Goal: Task Accomplishment & Management: Use online tool/utility

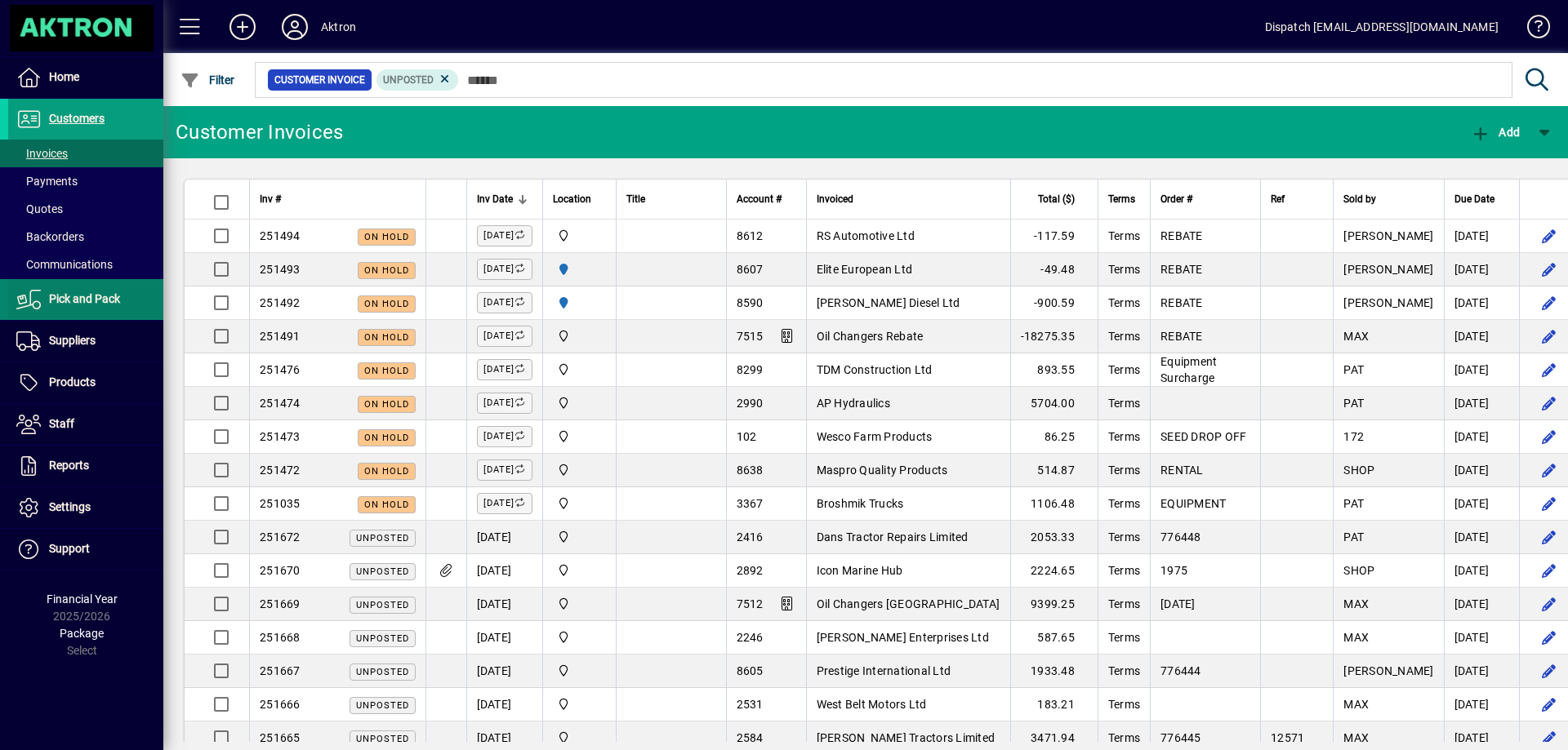
click at [88, 295] on span "Pick and Pack" at bounding box center [84, 298] width 71 height 13
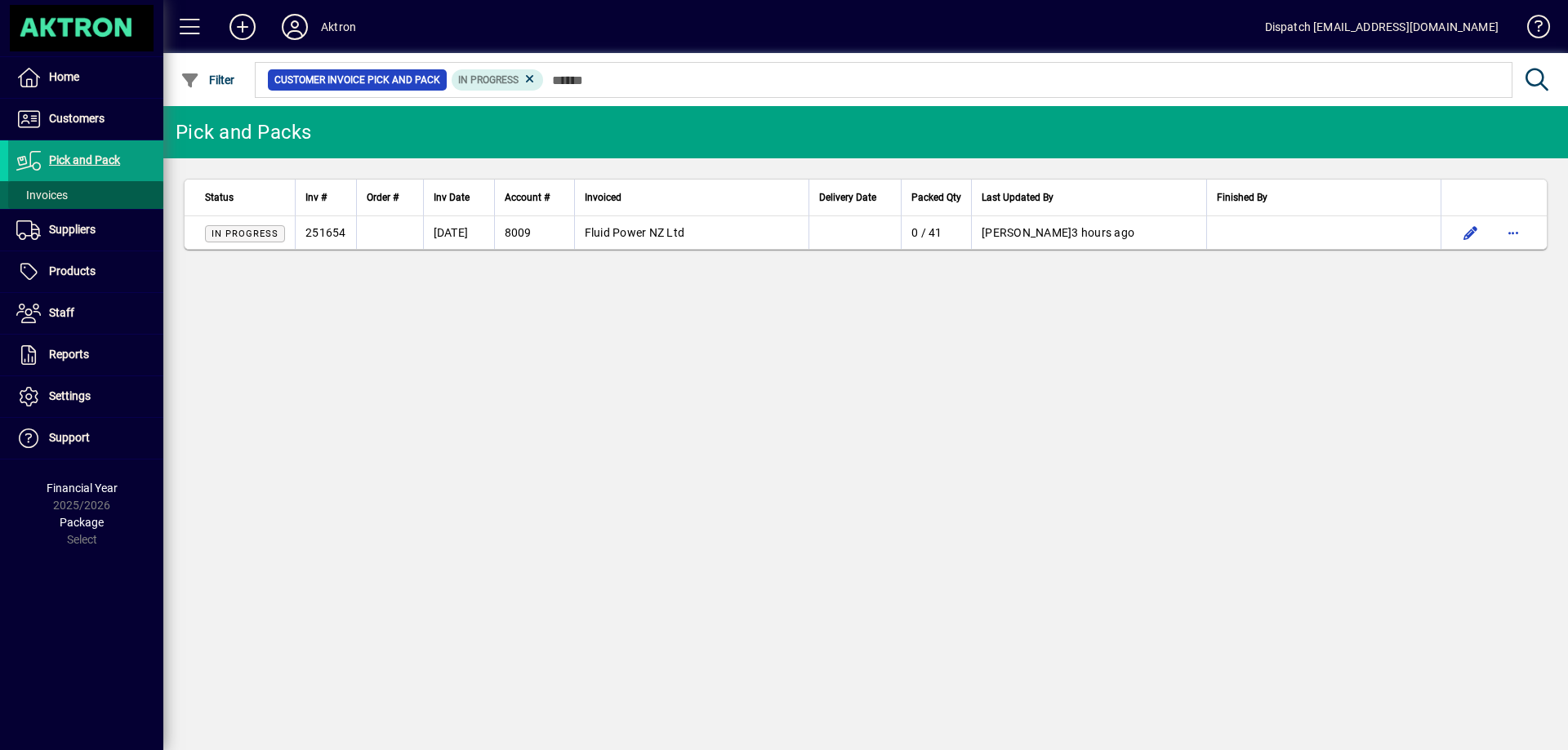
click at [61, 193] on span "Invoices" at bounding box center [42, 195] width 51 height 13
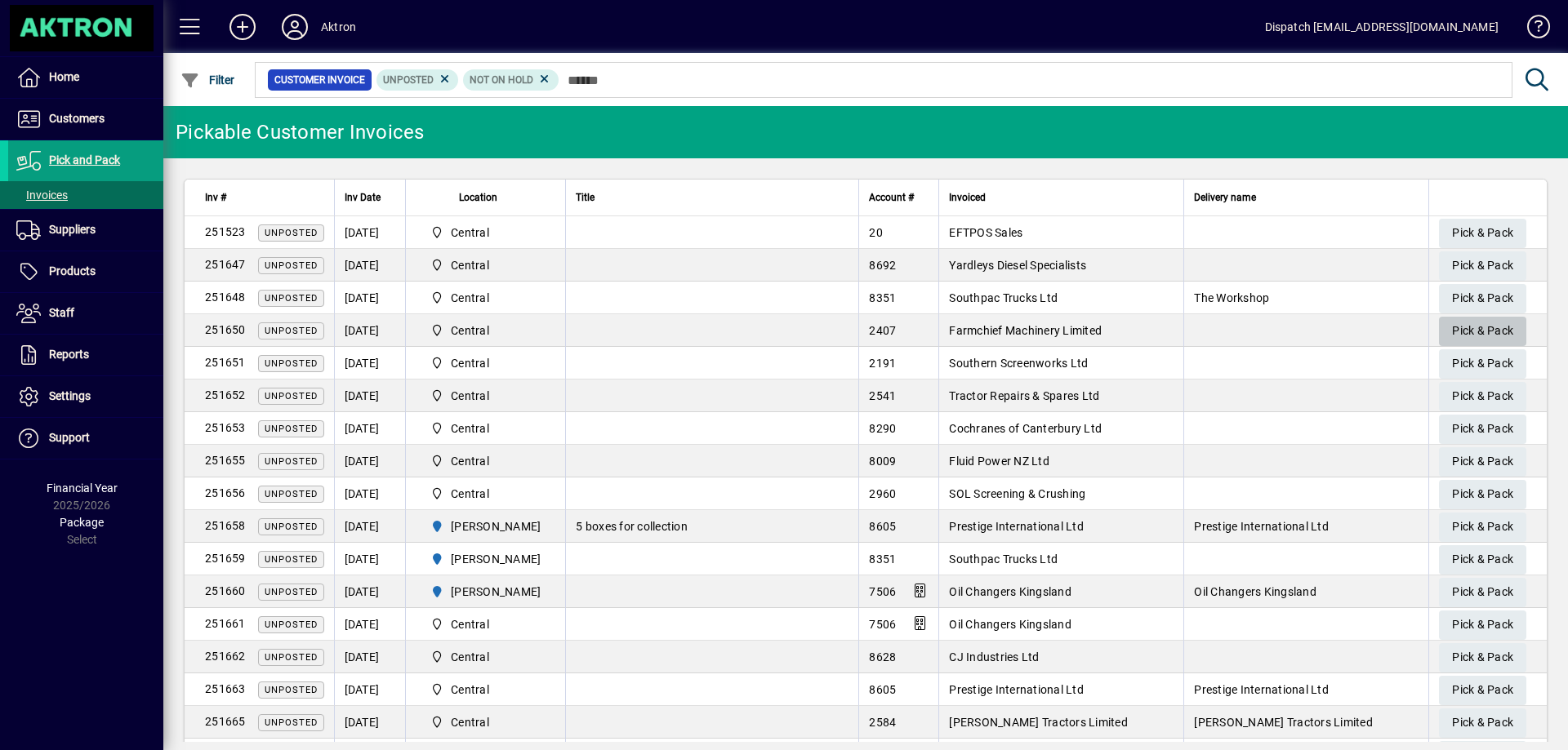
click at [1483, 324] on span "Pick & Pack" at bounding box center [1483, 330] width 61 height 27
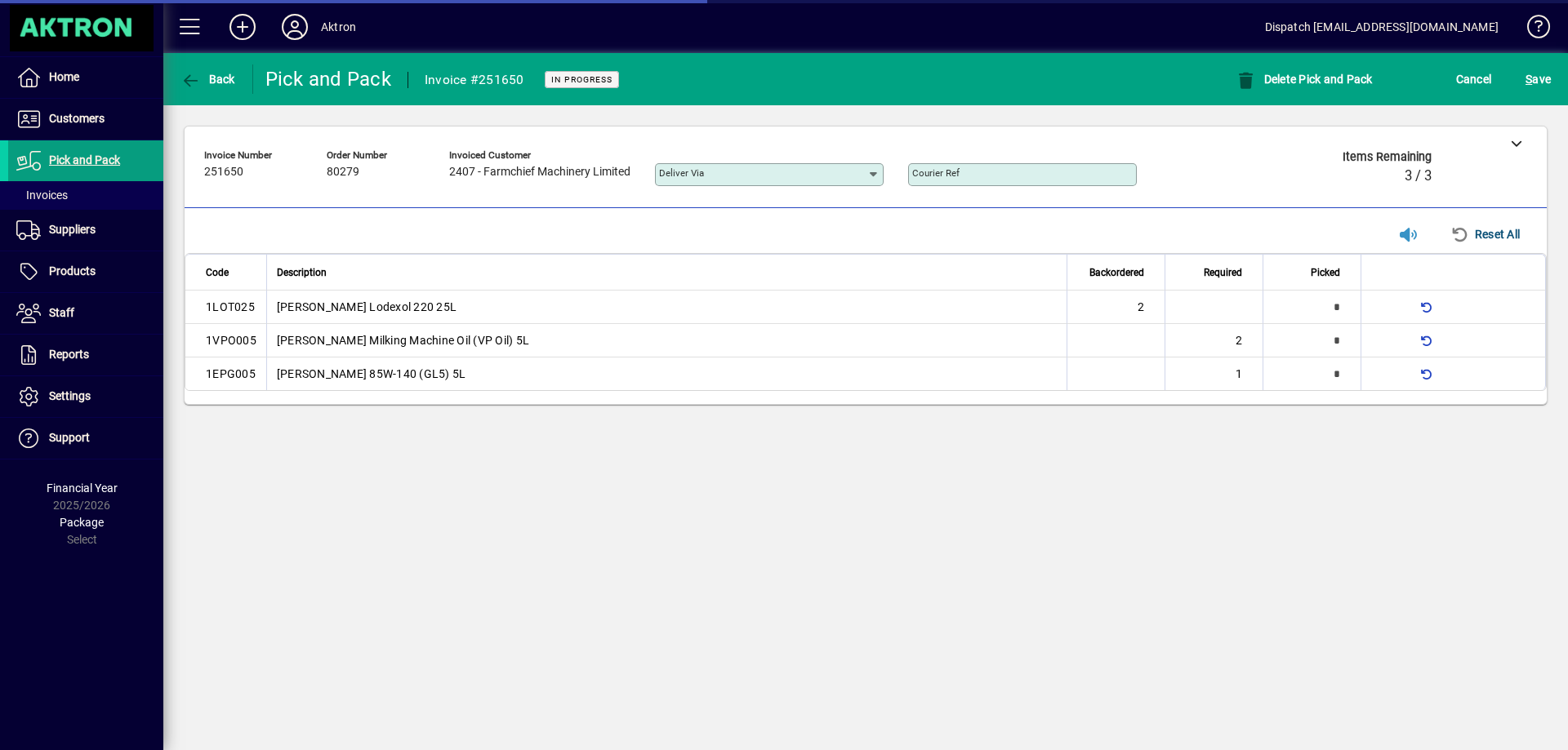
type input "**********"
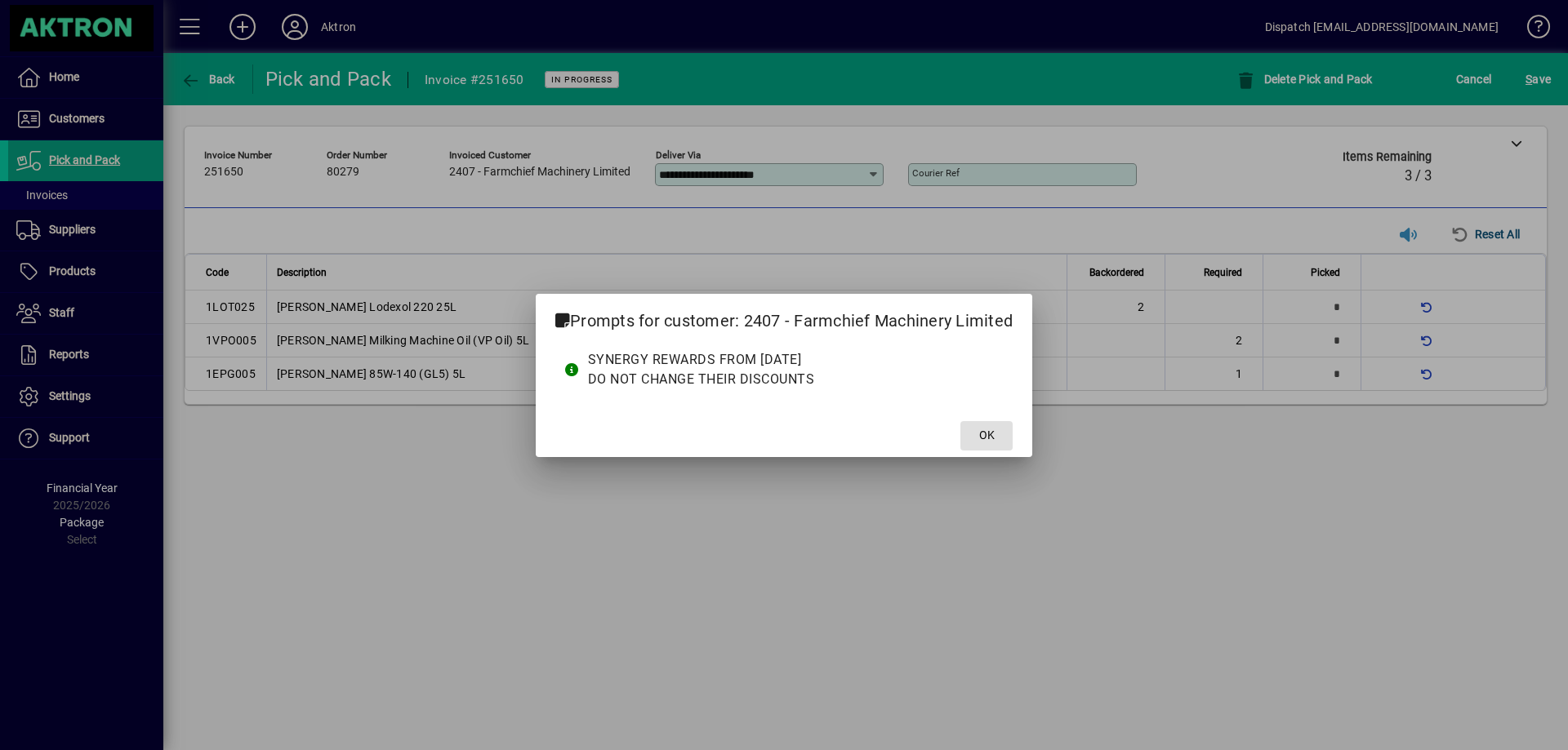
drag, startPoint x: 987, startPoint y: 429, endPoint x: 1143, endPoint y: 342, distance: 178.6
click at [993, 424] on button "OK" at bounding box center [987, 436] width 52 height 30
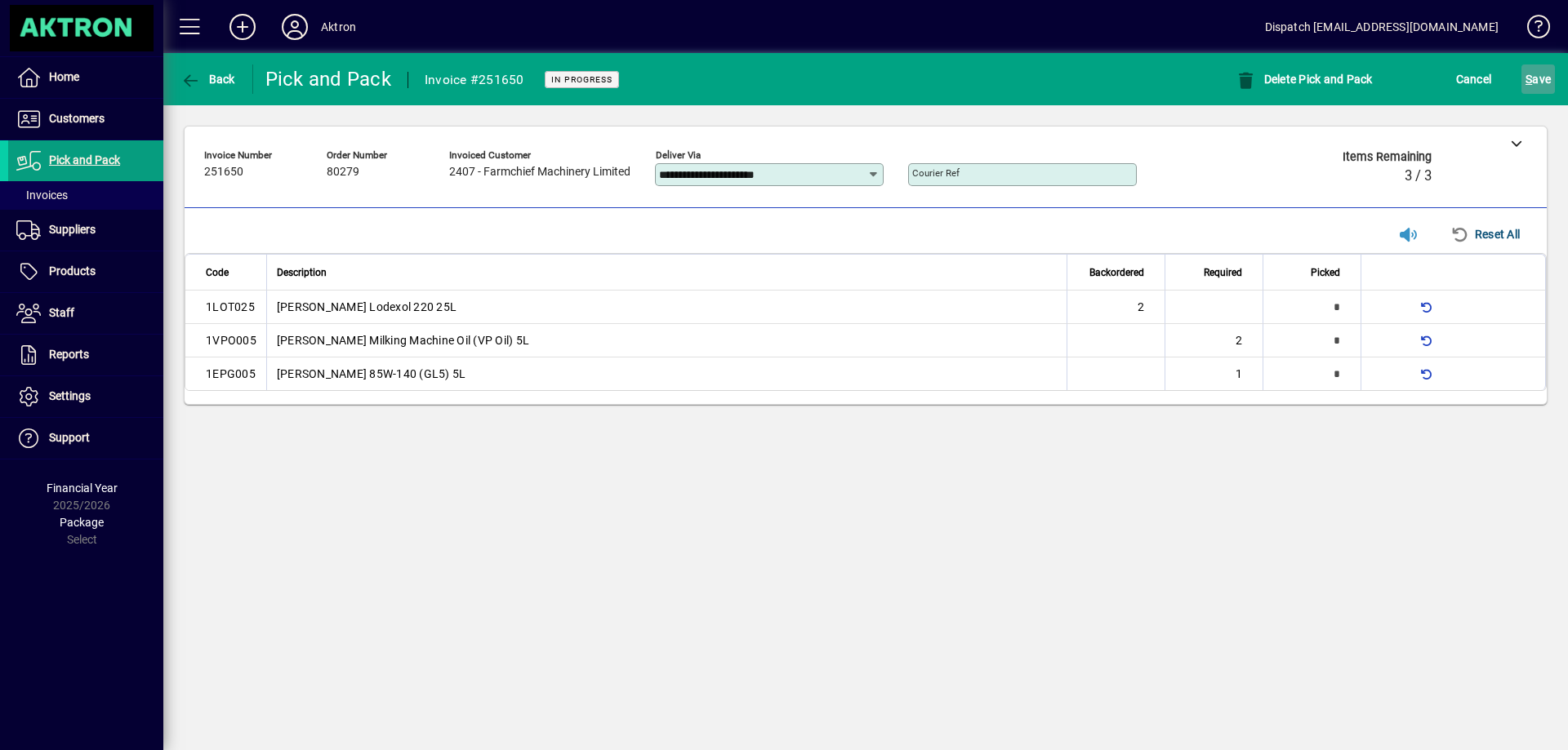
click at [1537, 68] on span "S ave" at bounding box center [1538, 79] width 25 height 26
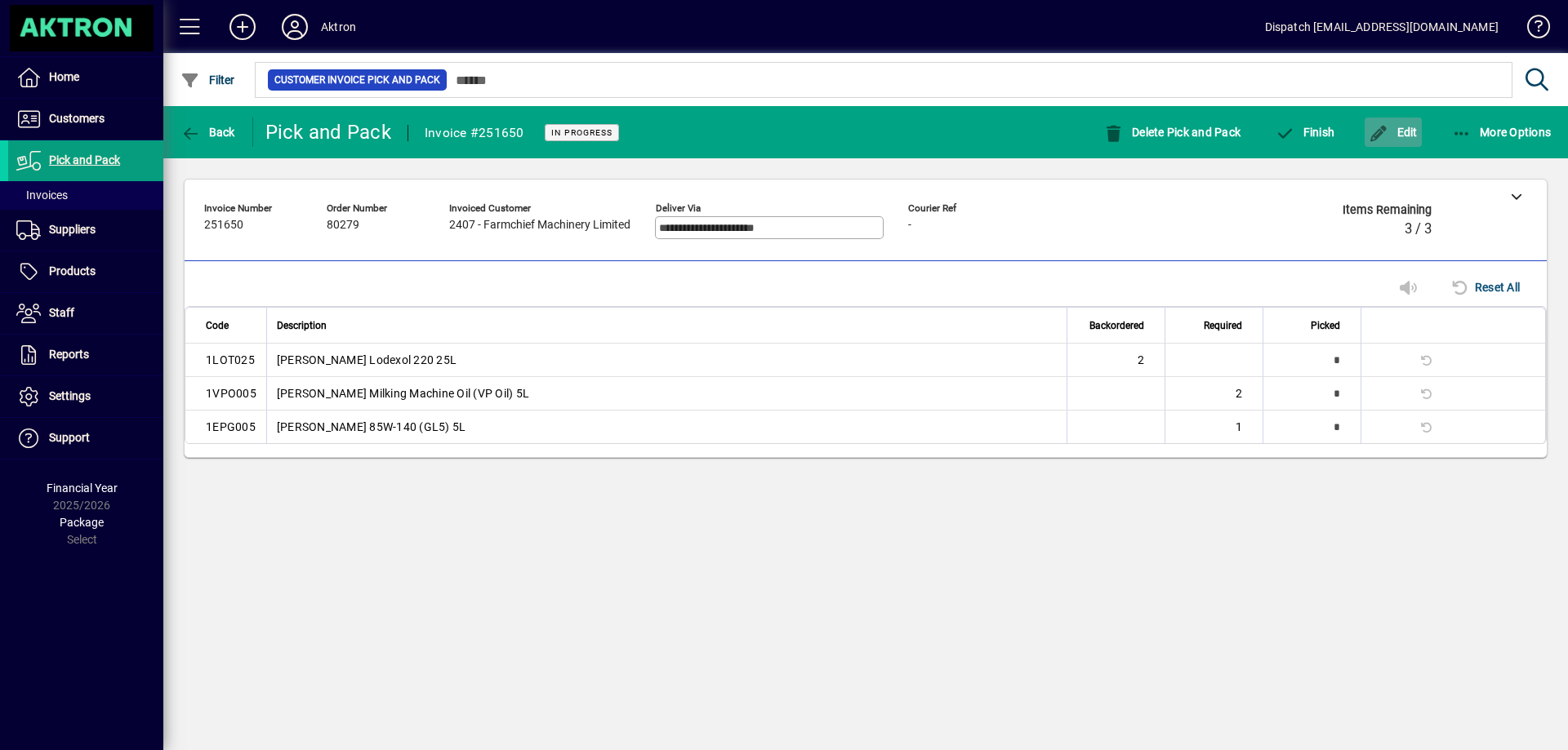
click at [1401, 129] on span "Edit" at bounding box center [1393, 132] width 49 height 13
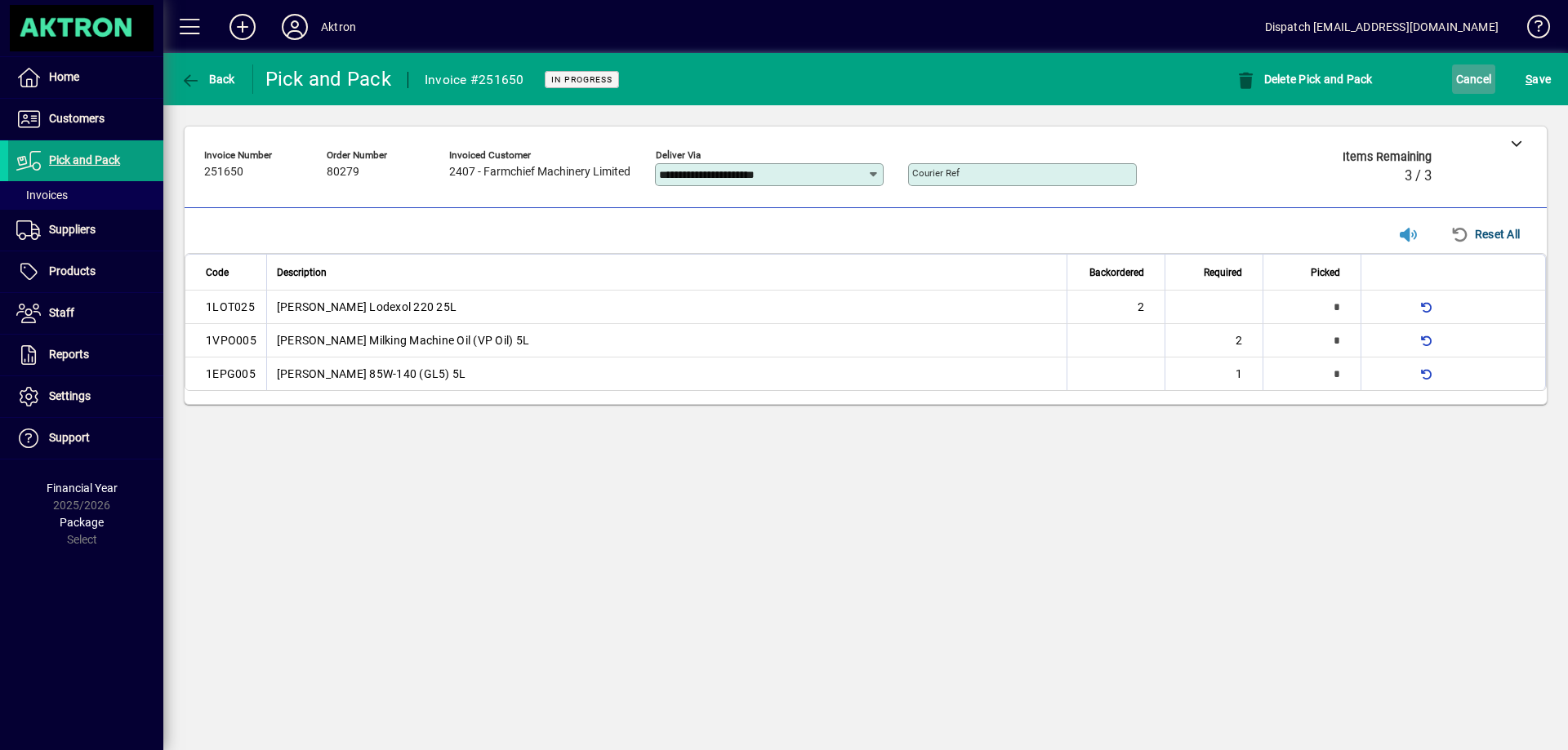
click at [1471, 82] on span "Cancel" at bounding box center [1473, 79] width 36 height 26
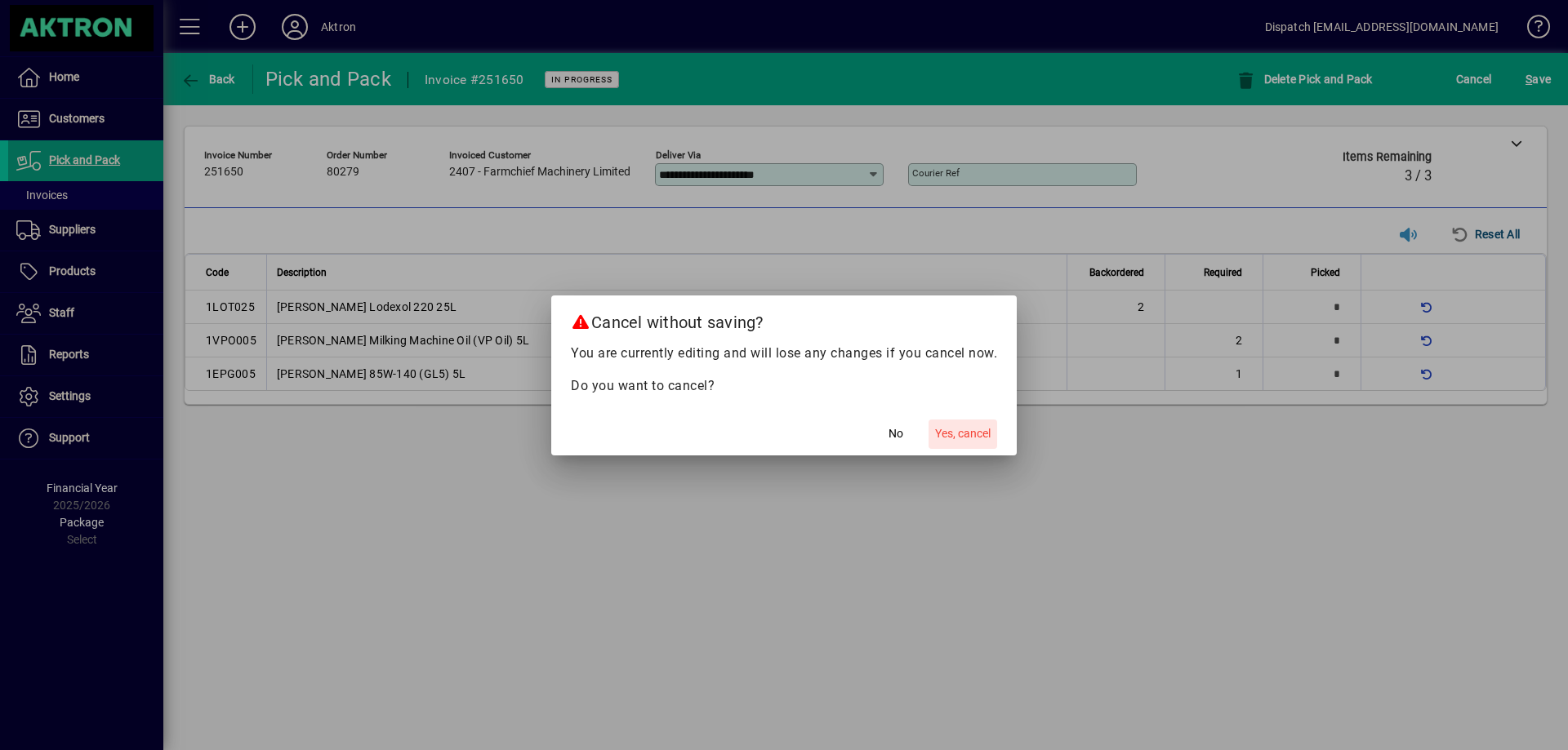
click at [963, 431] on span "Yes, cancel" at bounding box center [963, 435] width 56 height 17
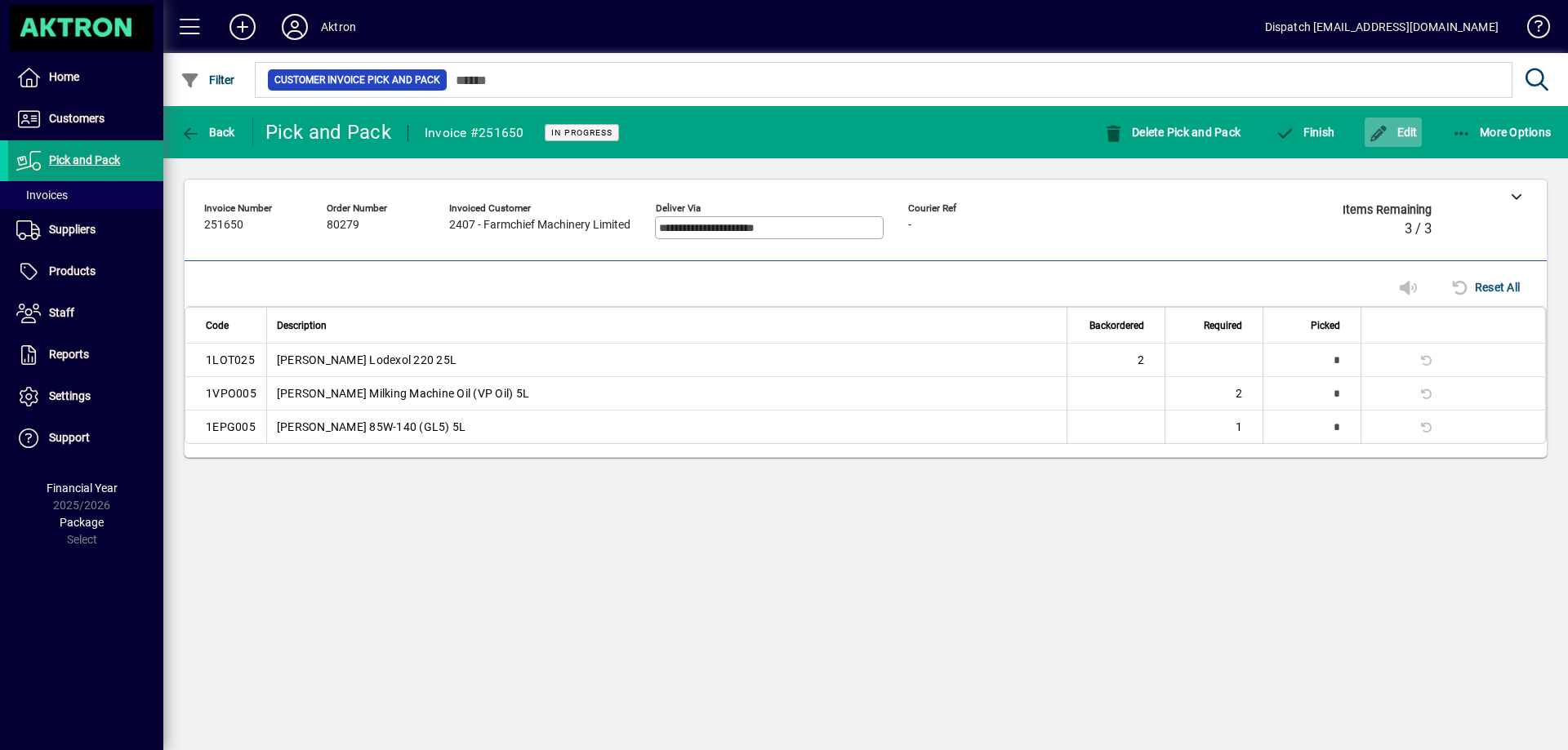
click at [1399, 120] on span "button" at bounding box center [1393, 132] width 57 height 39
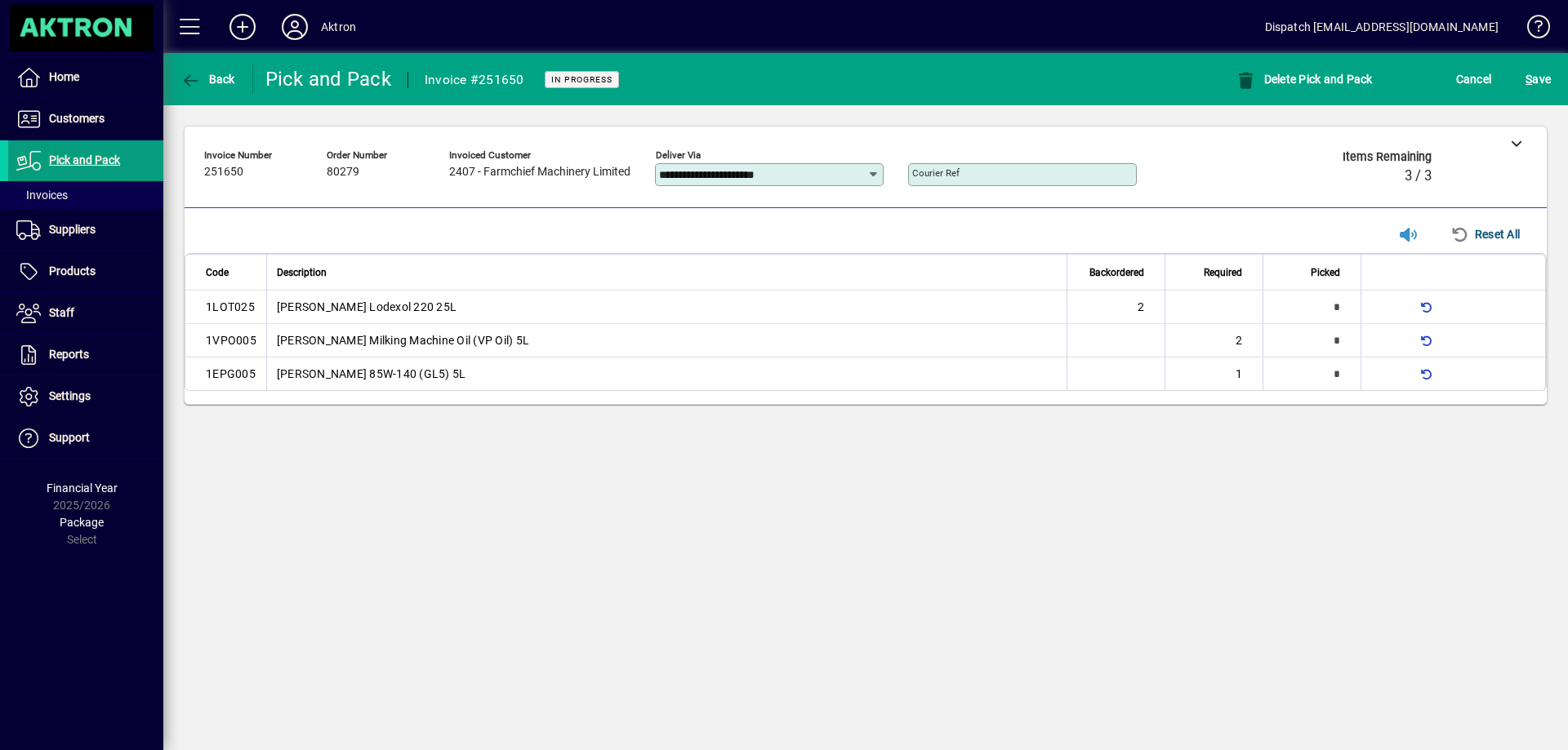
type input "*"
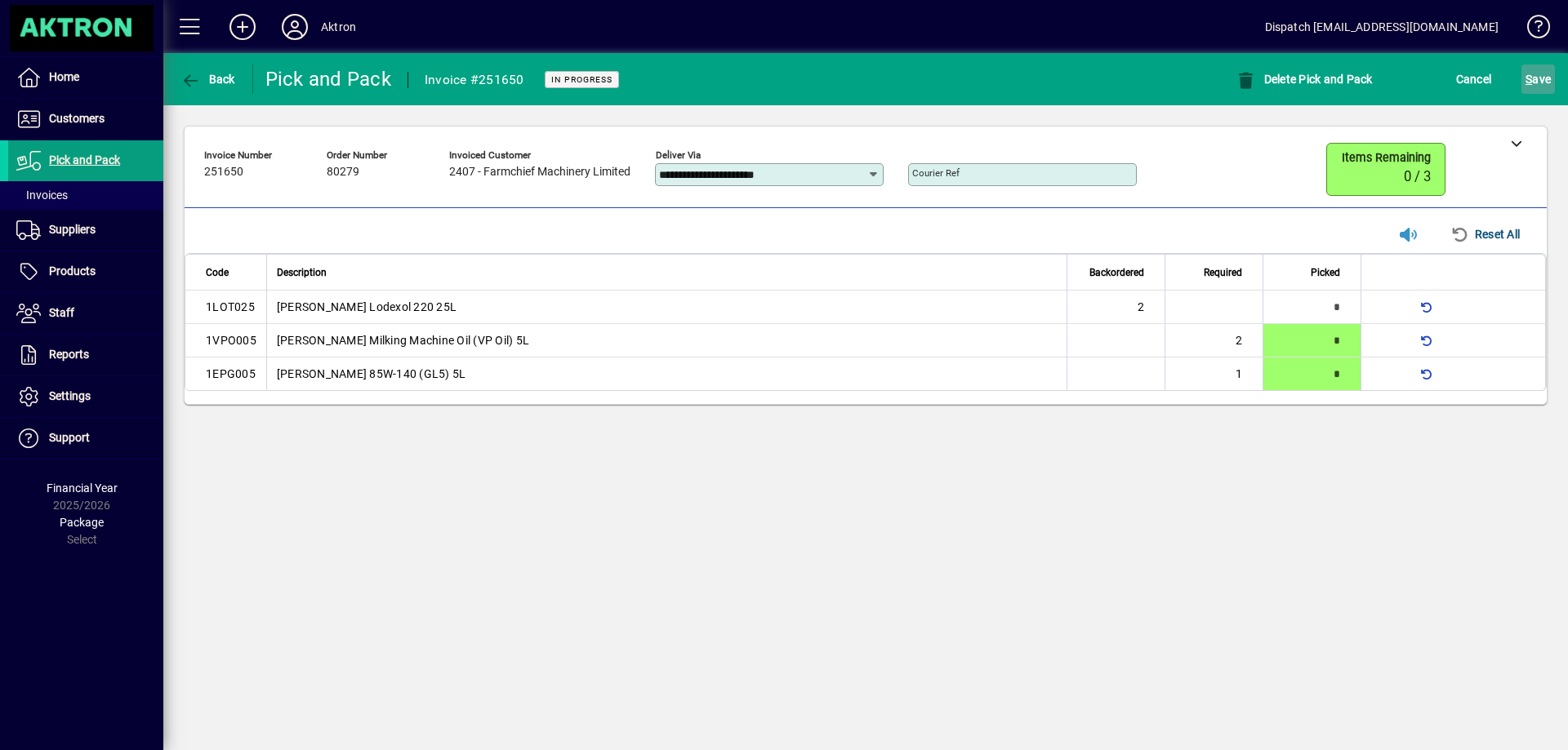
click at [1547, 70] on span "S ave" at bounding box center [1538, 79] width 25 height 26
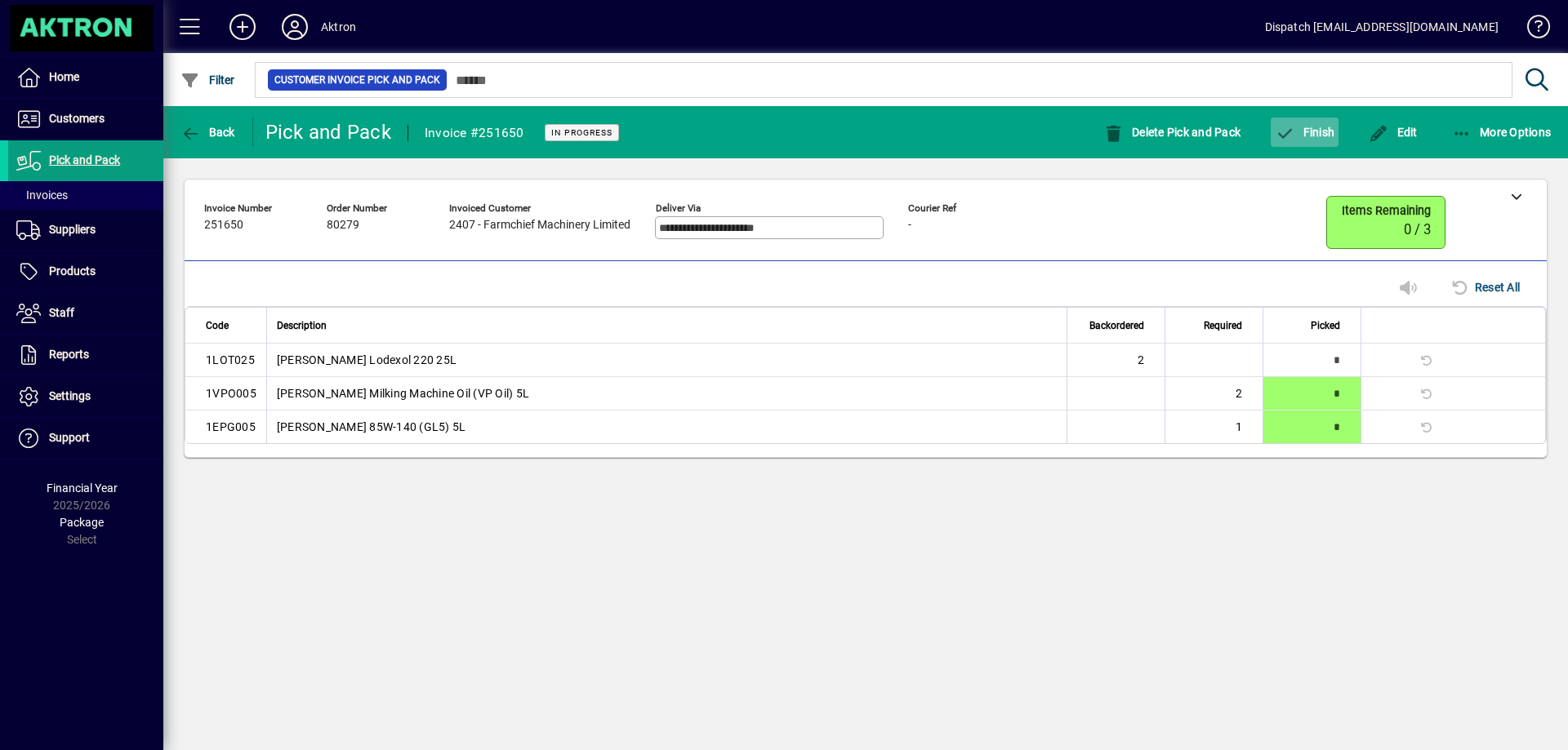
click at [1301, 123] on span "button" at bounding box center [1305, 132] width 68 height 39
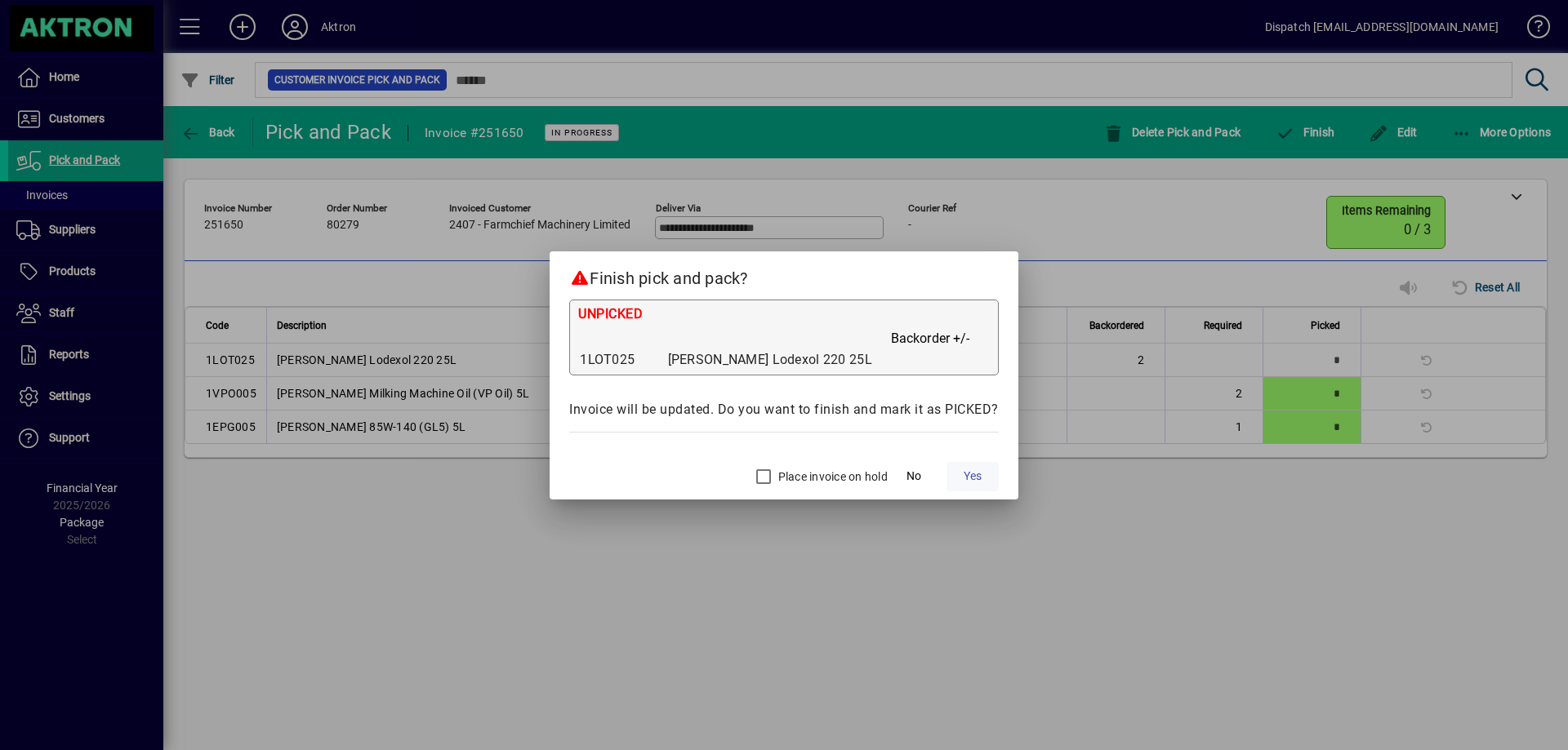
click at [975, 477] on span "Yes" at bounding box center [973, 476] width 18 height 17
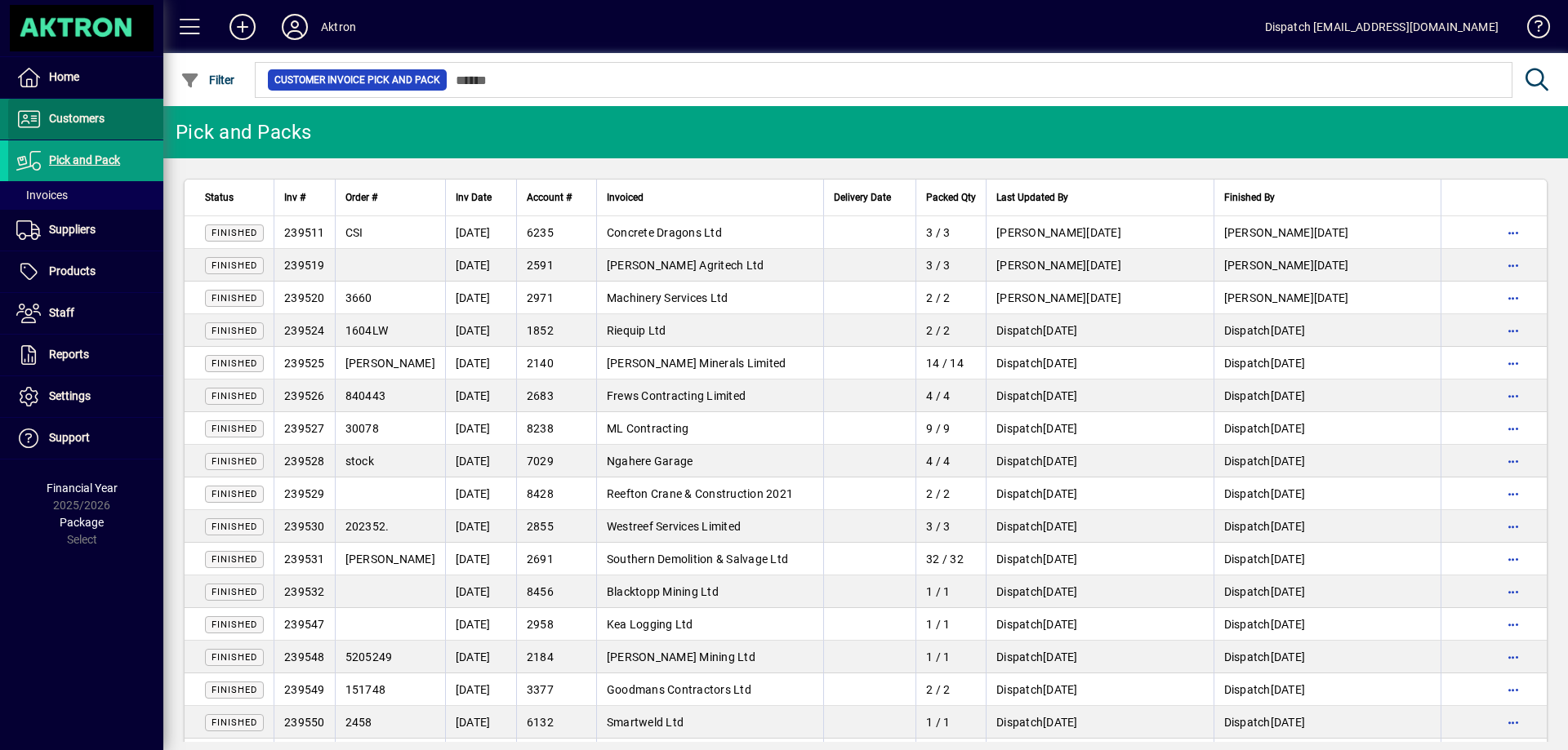
click at [83, 112] on span "Customers" at bounding box center [76, 118] width 56 height 13
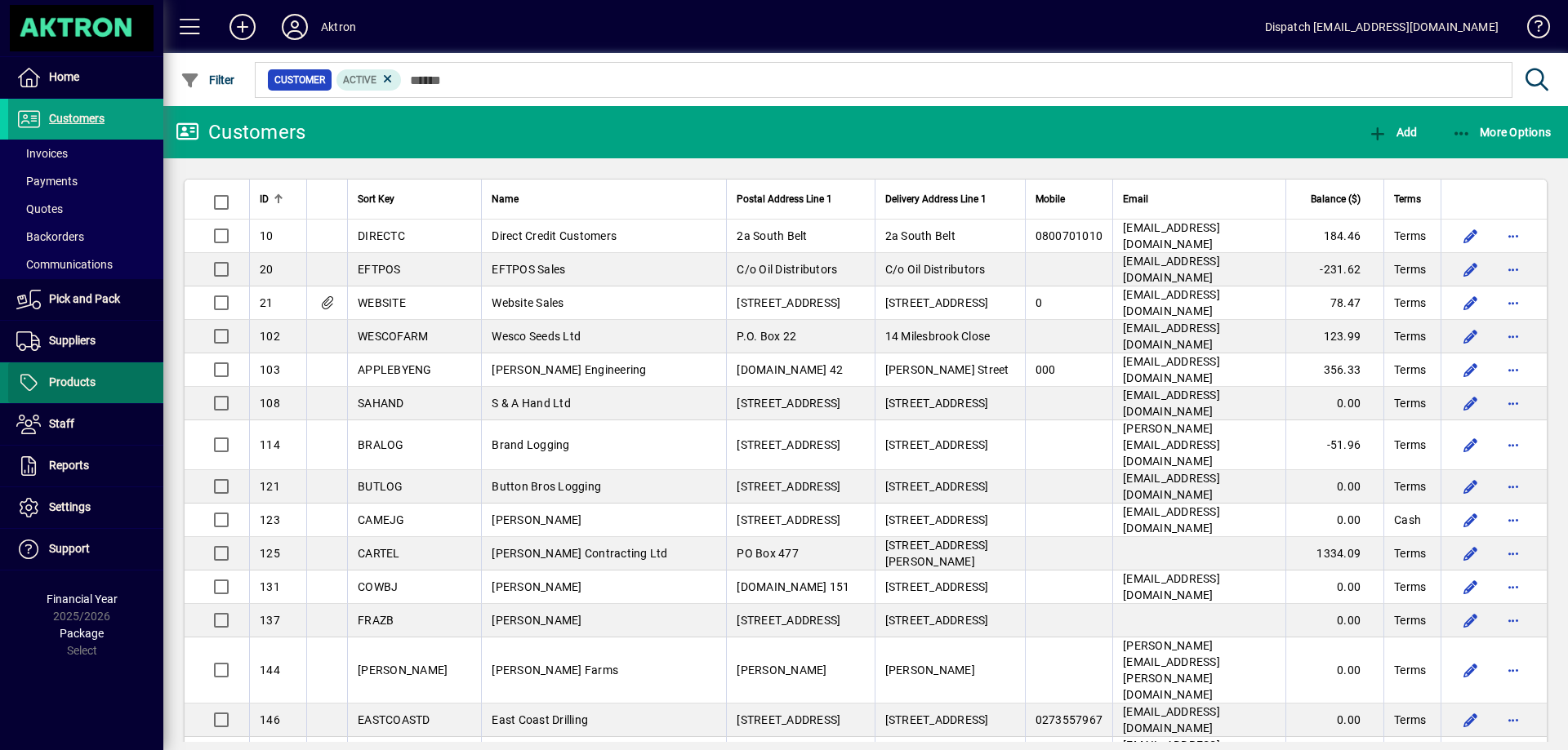
click at [98, 375] on span at bounding box center [85, 382] width 156 height 39
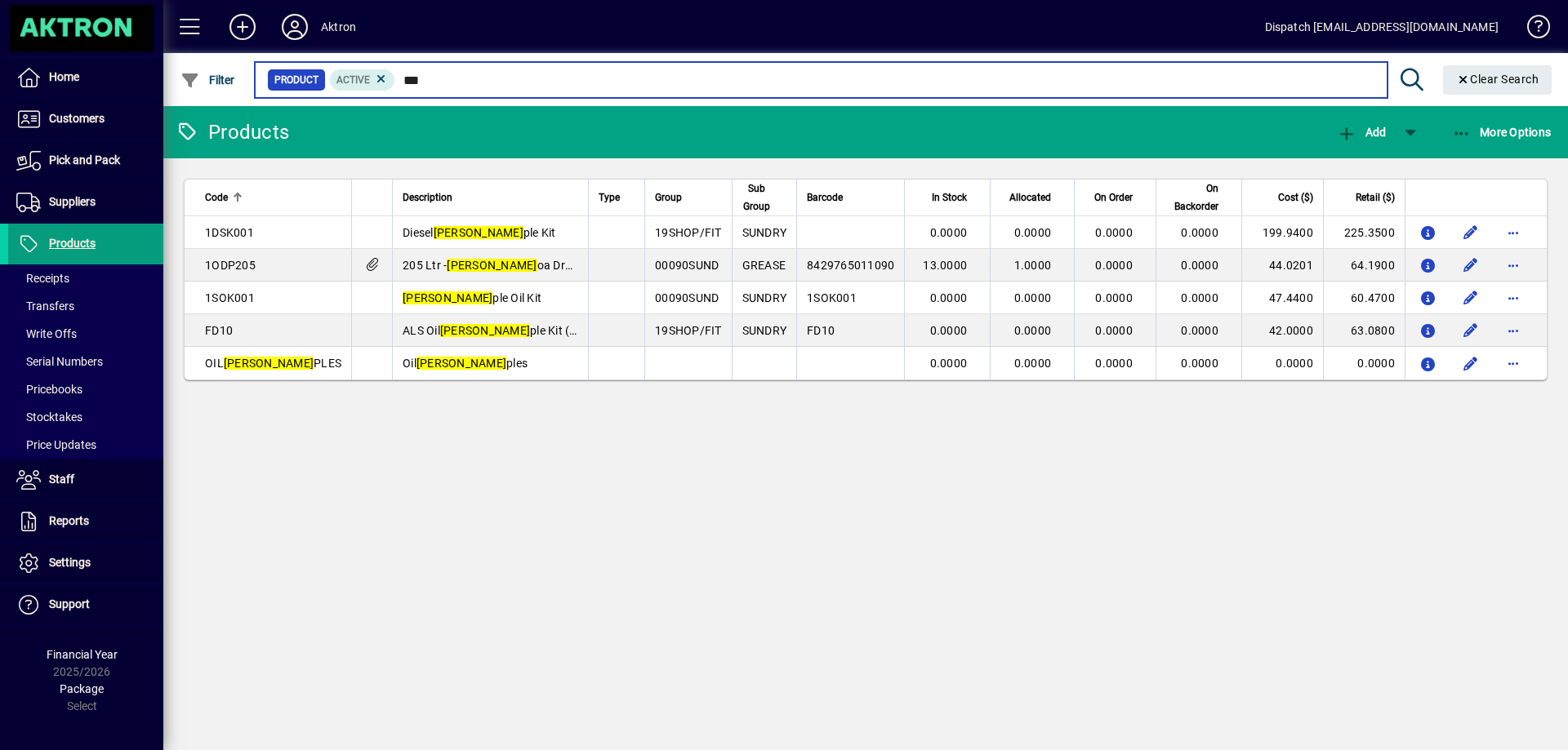
type input "***"
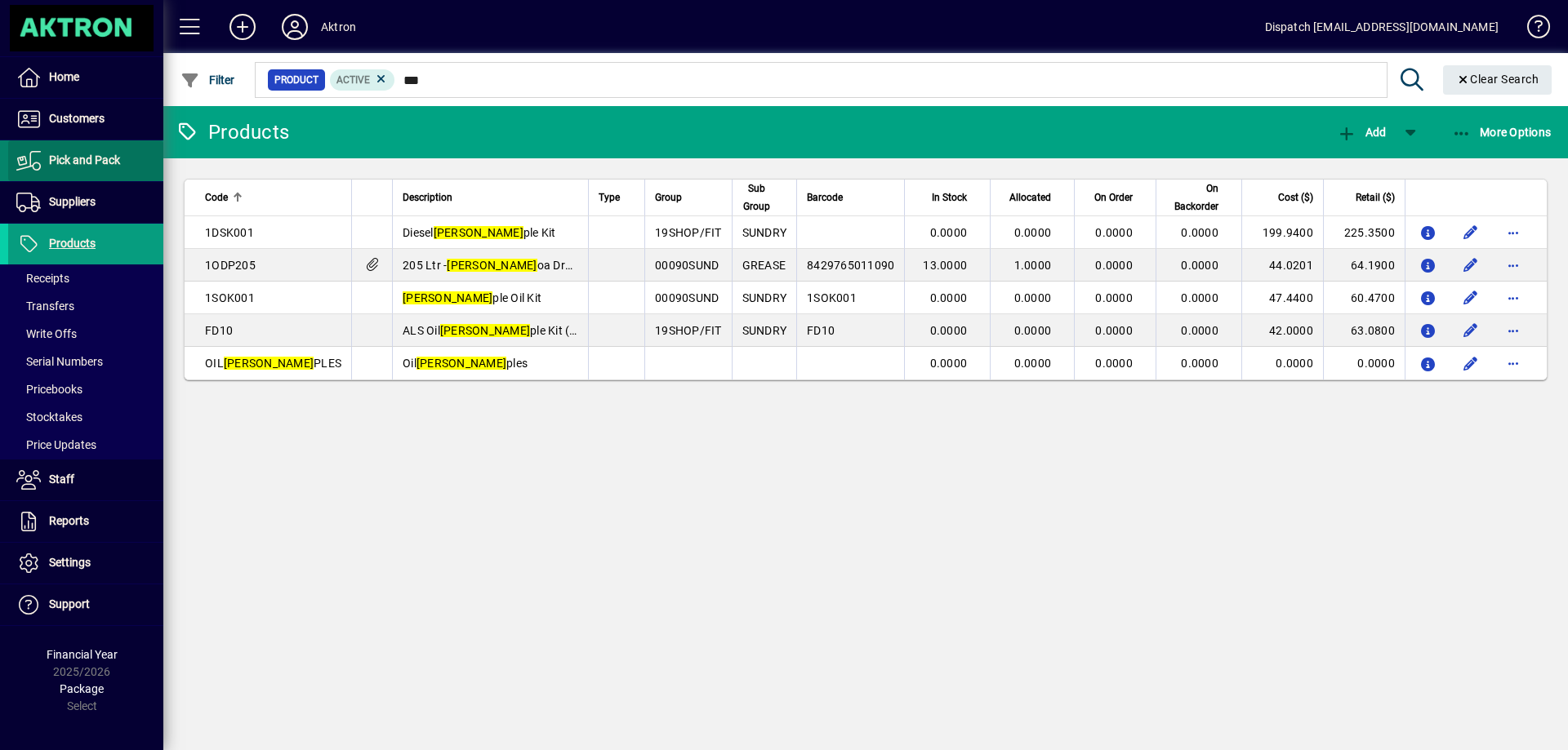
click at [103, 156] on span "Pick and Pack" at bounding box center [84, 160] width 71 height 13
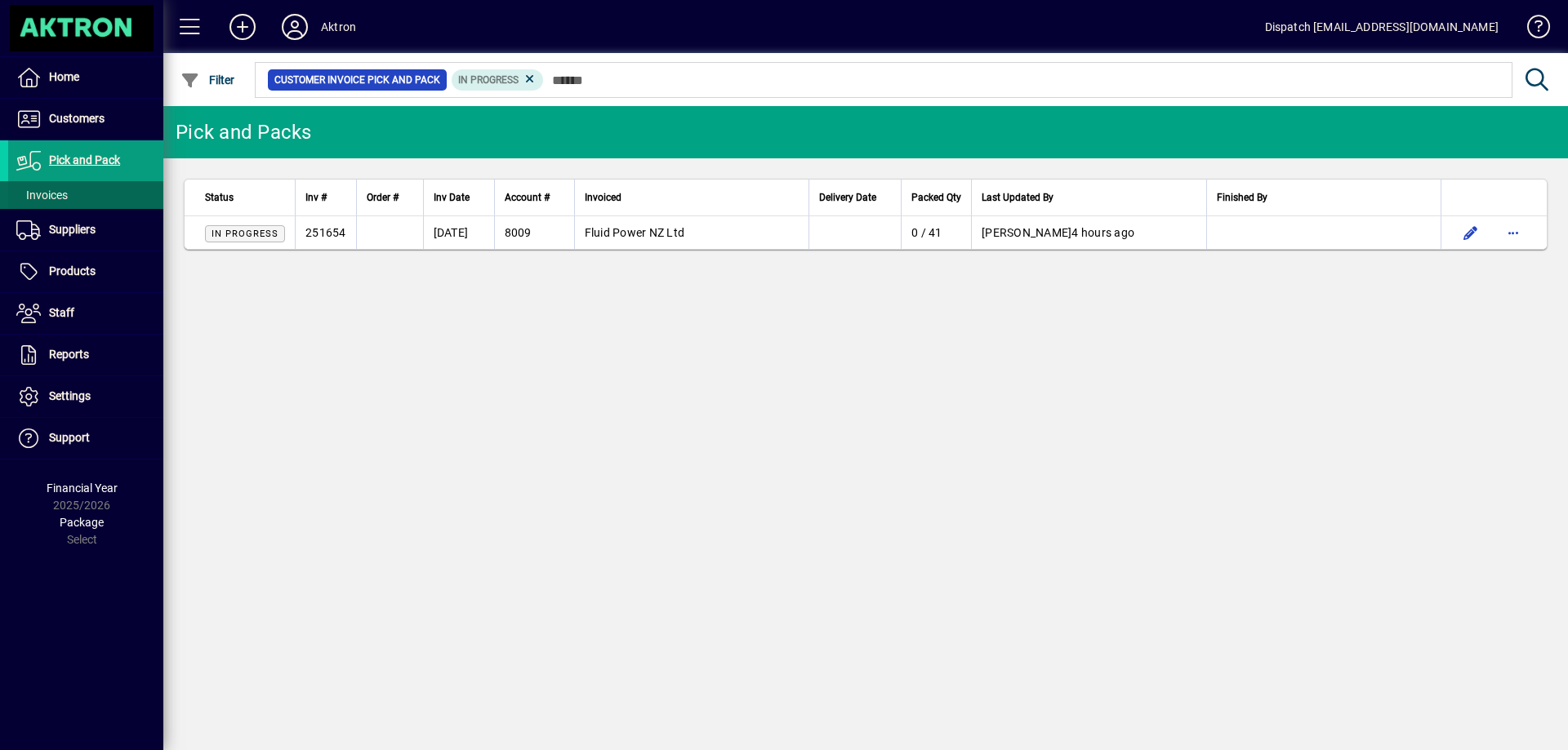
click at [63, 193] on span "Invoices" at bounding box center [42, 195] width 51 height 13
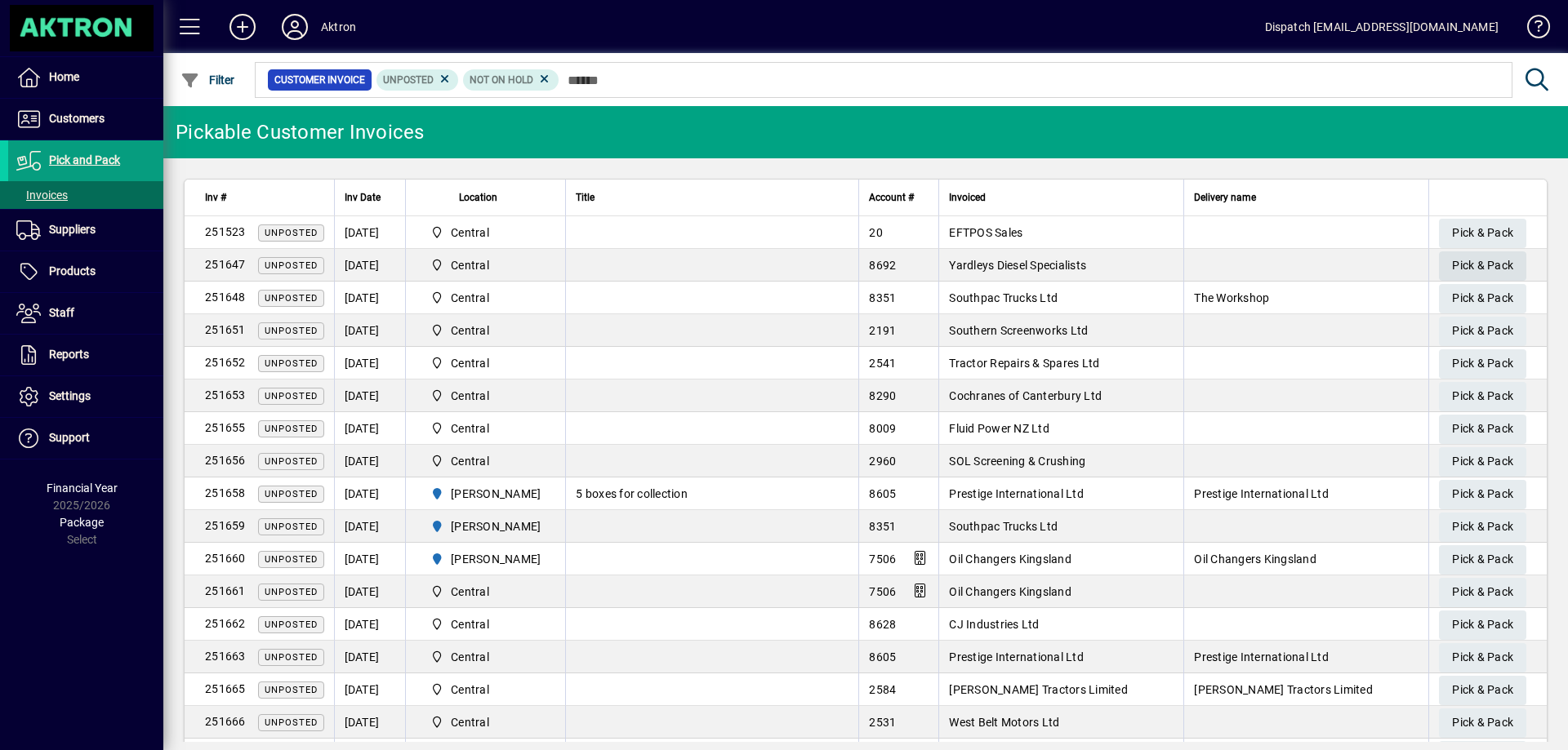
click at [1496, 260] on span "Pick & Pack" at bounding box center [1483, 265] width 61 height 27
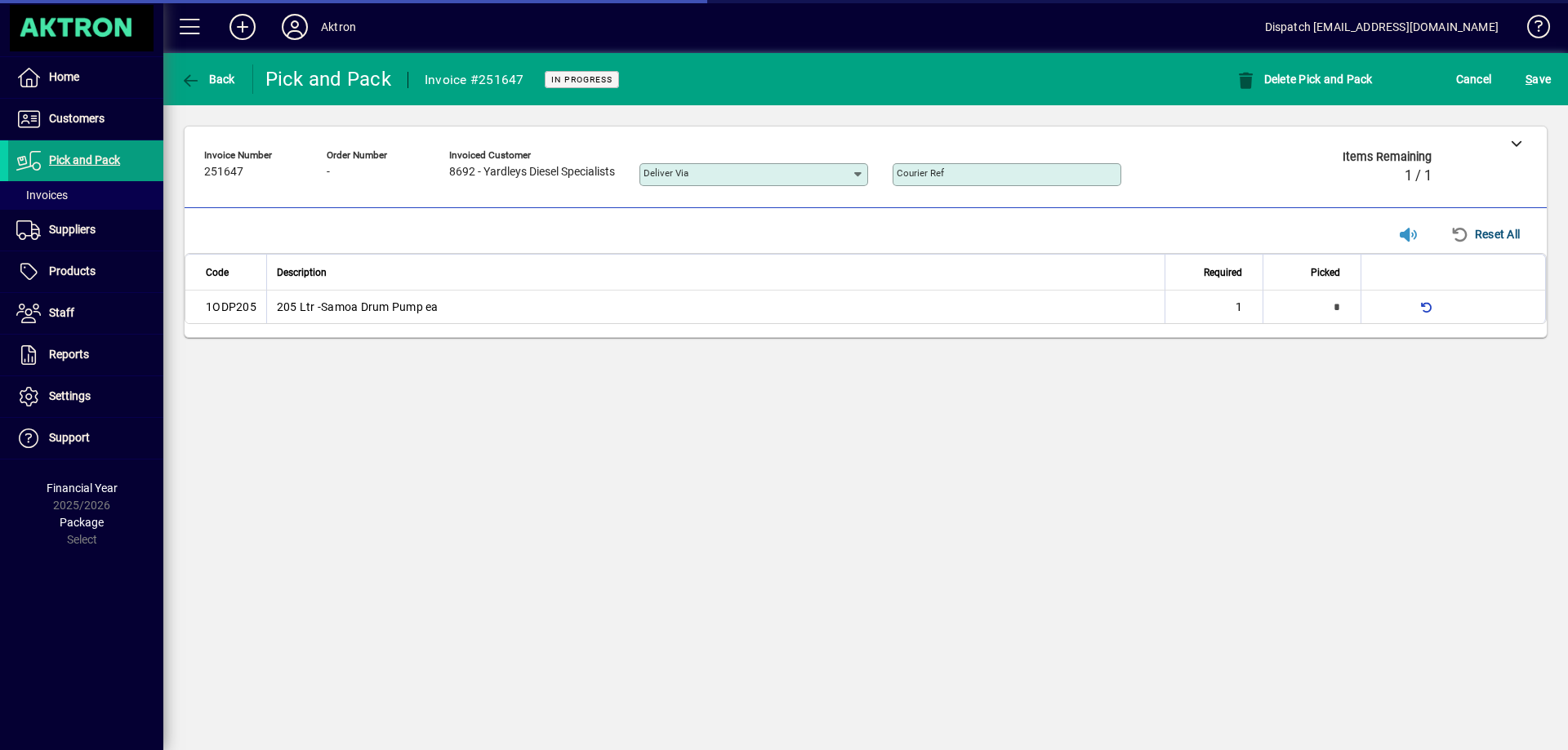
type input "**********"
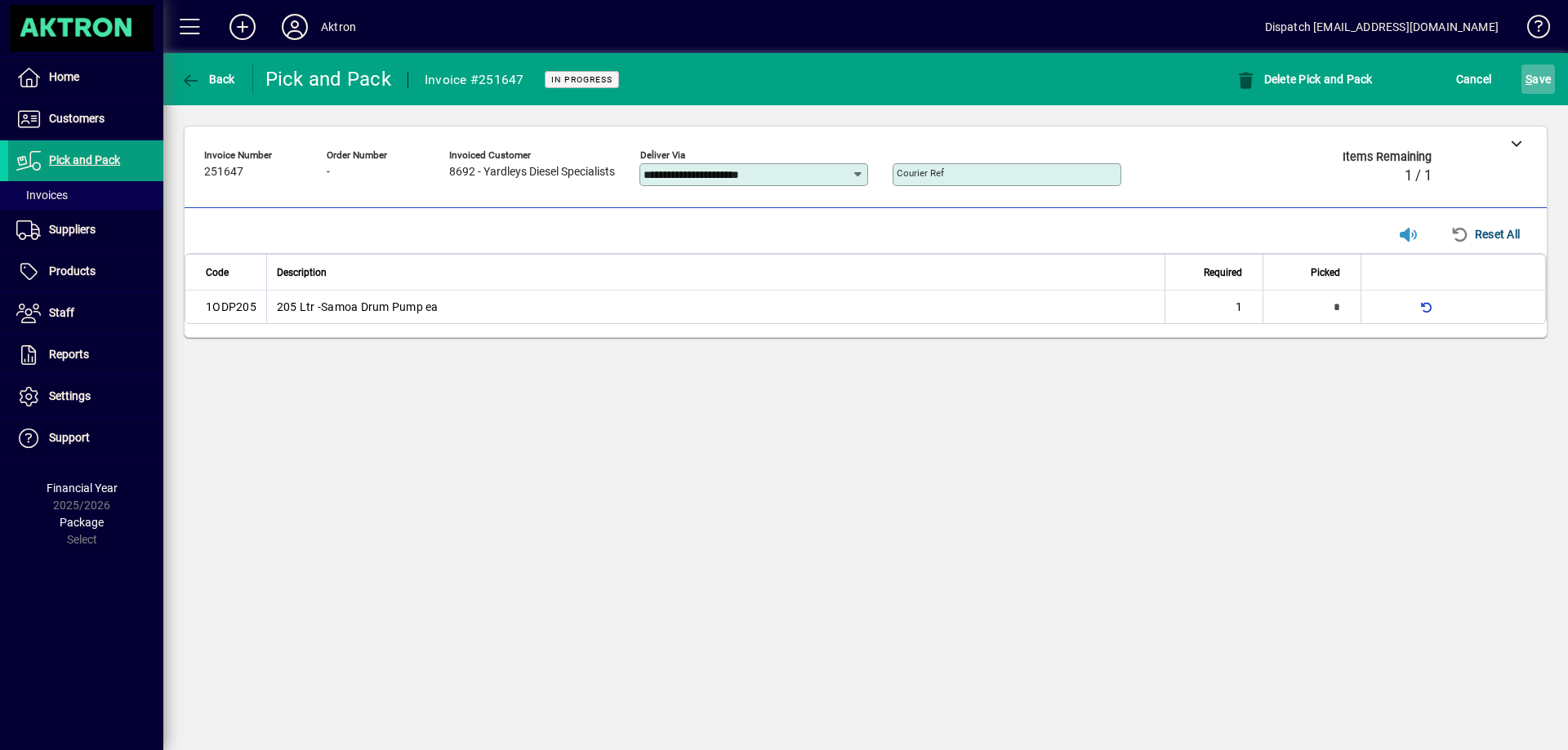
click at [1533, 76] on span "S ave" at bounding box center [1538, 79] width 25 height 26
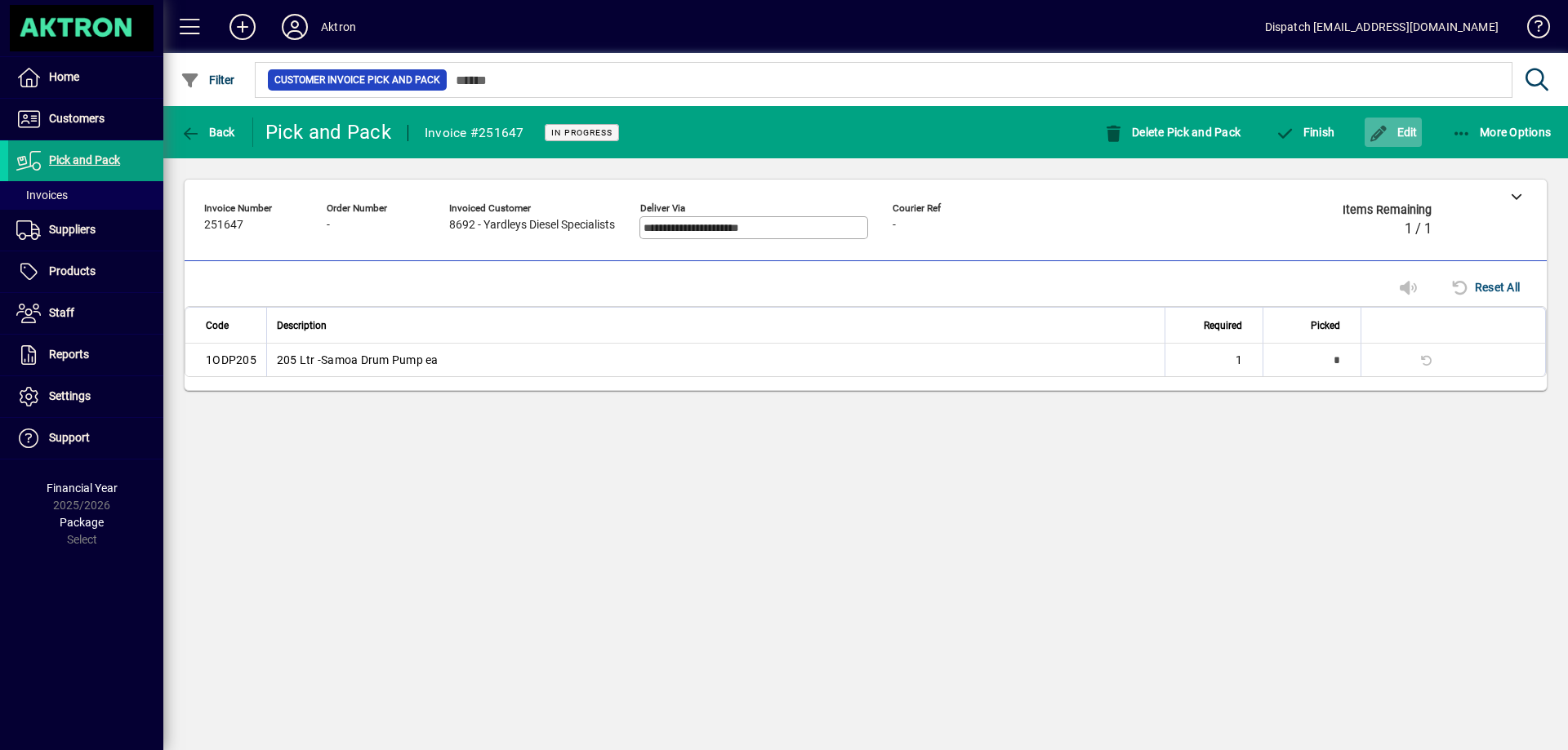
click at [1410, 129] on span "Edit" at bounding box center [1393, 132] width 49 height 13
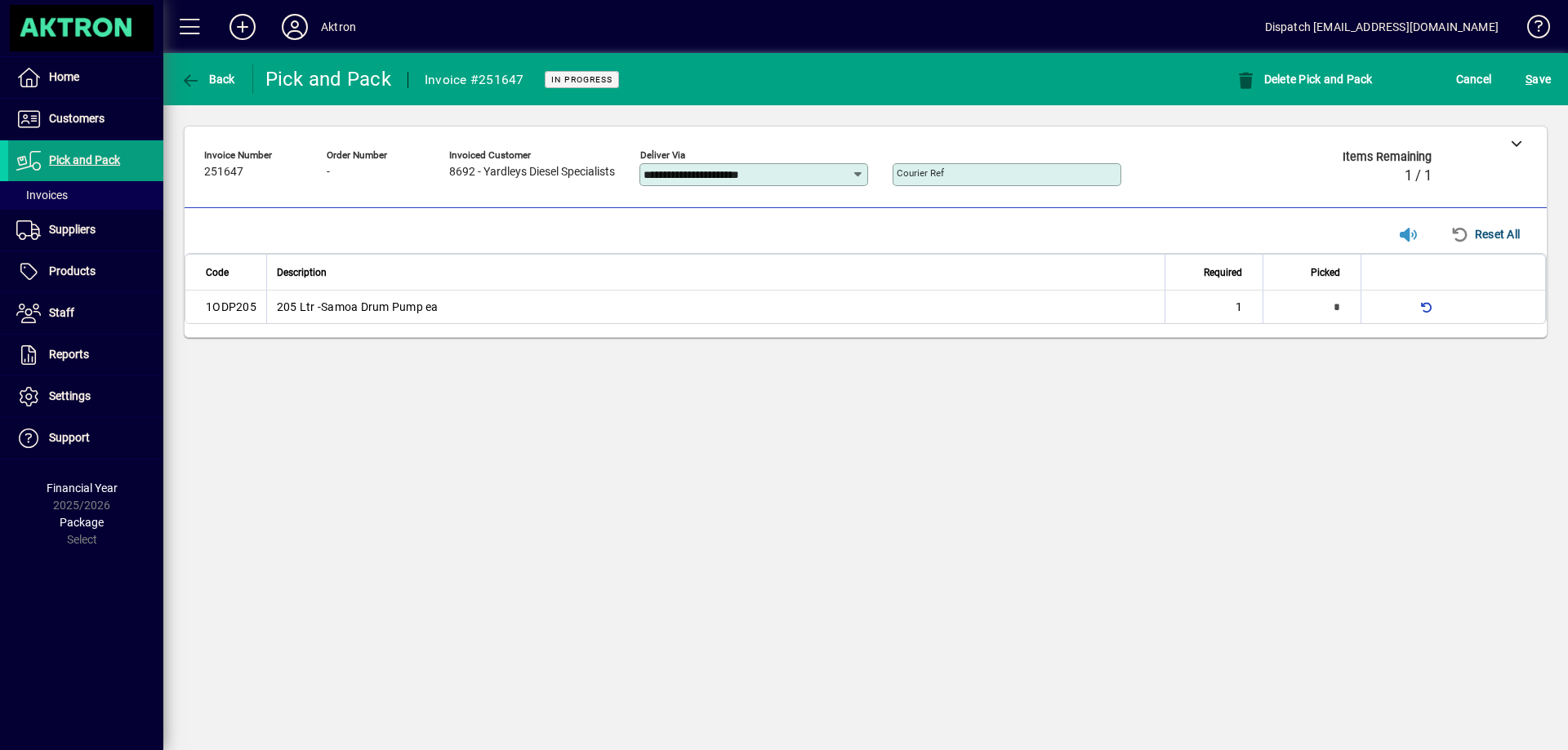
type input "*"
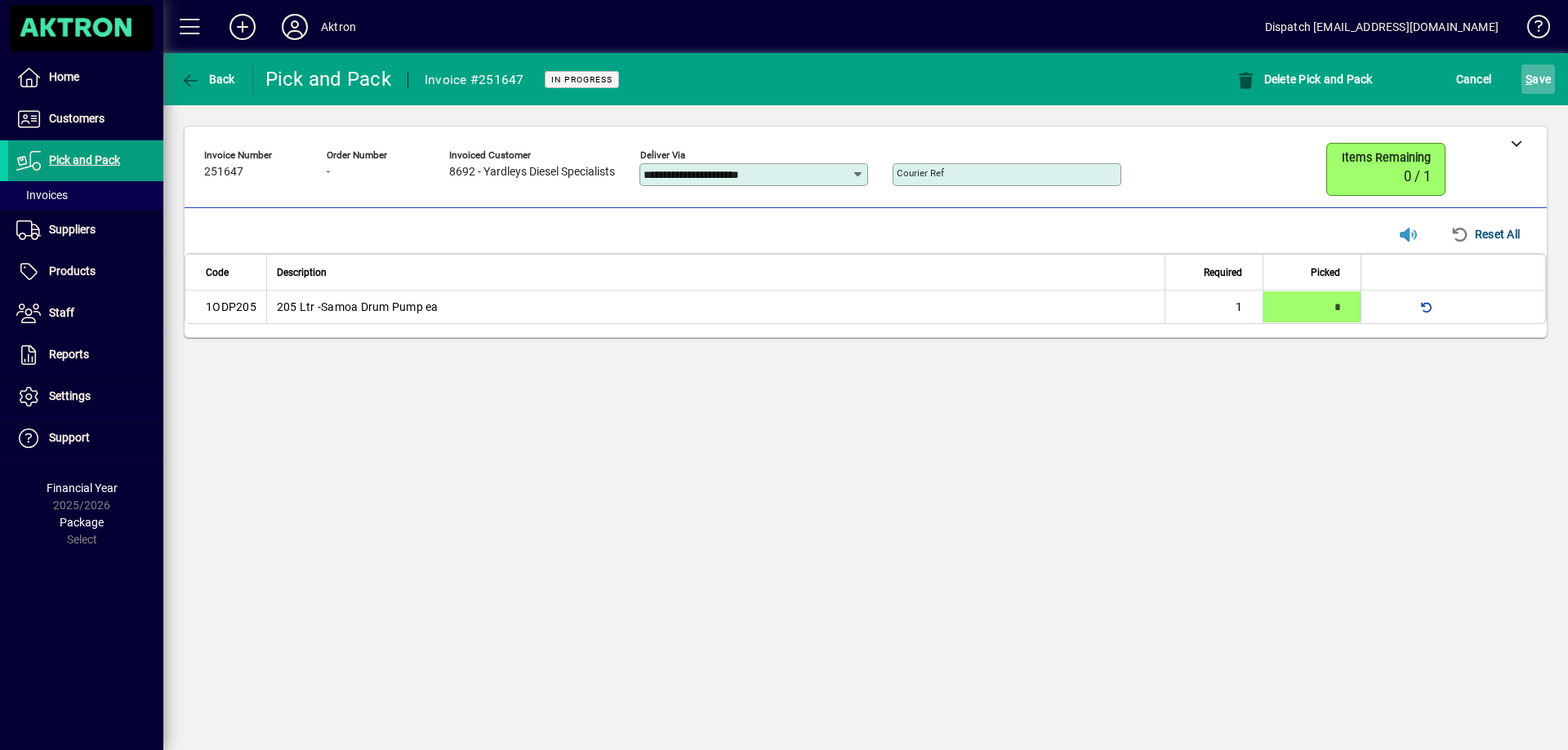
click at [1545, 73] on span "S ave" at bounding box center [1538, 79] width 25 height 26
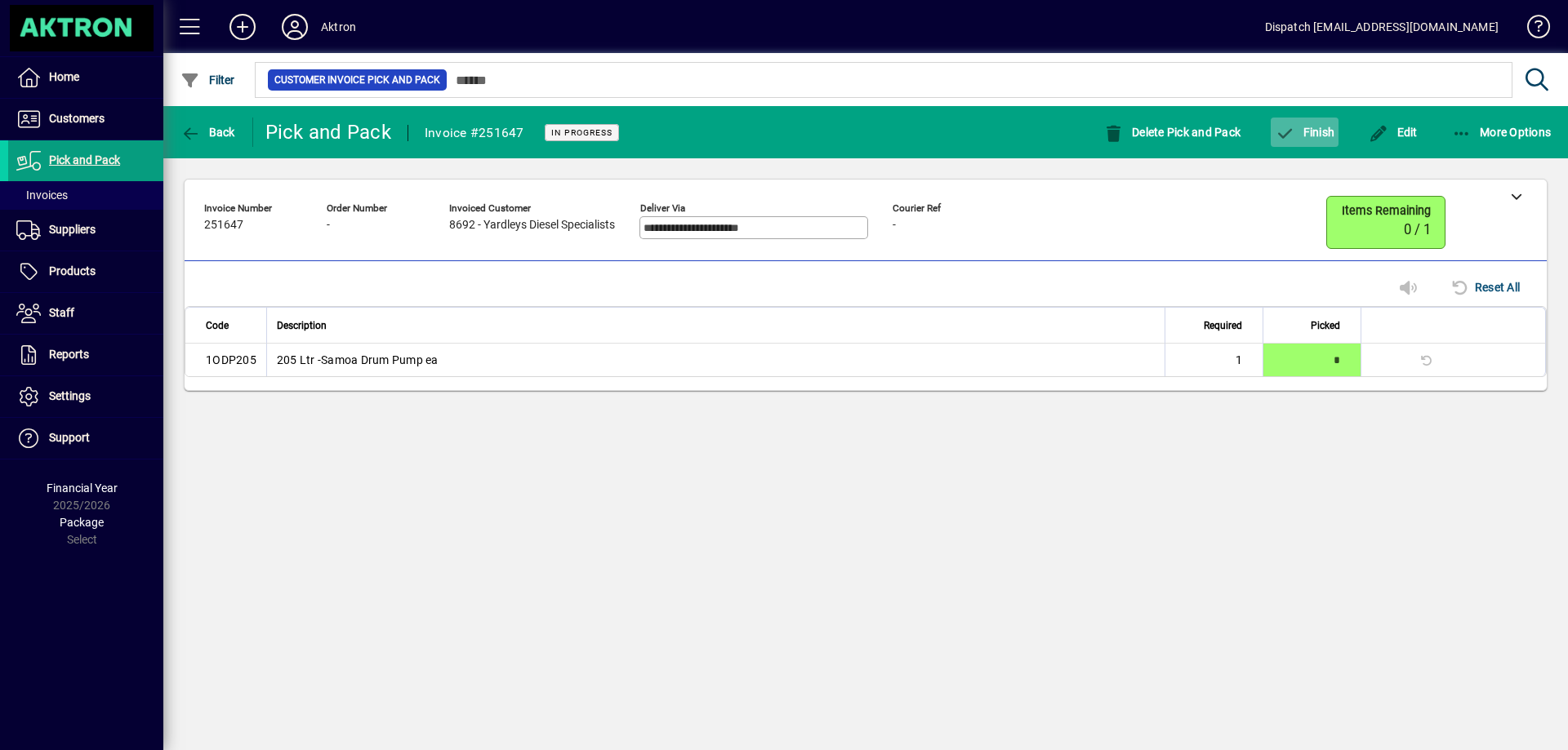
click at [1325, 129] on span "Finish" at bounding box center [1305, 132] width 60 height 13
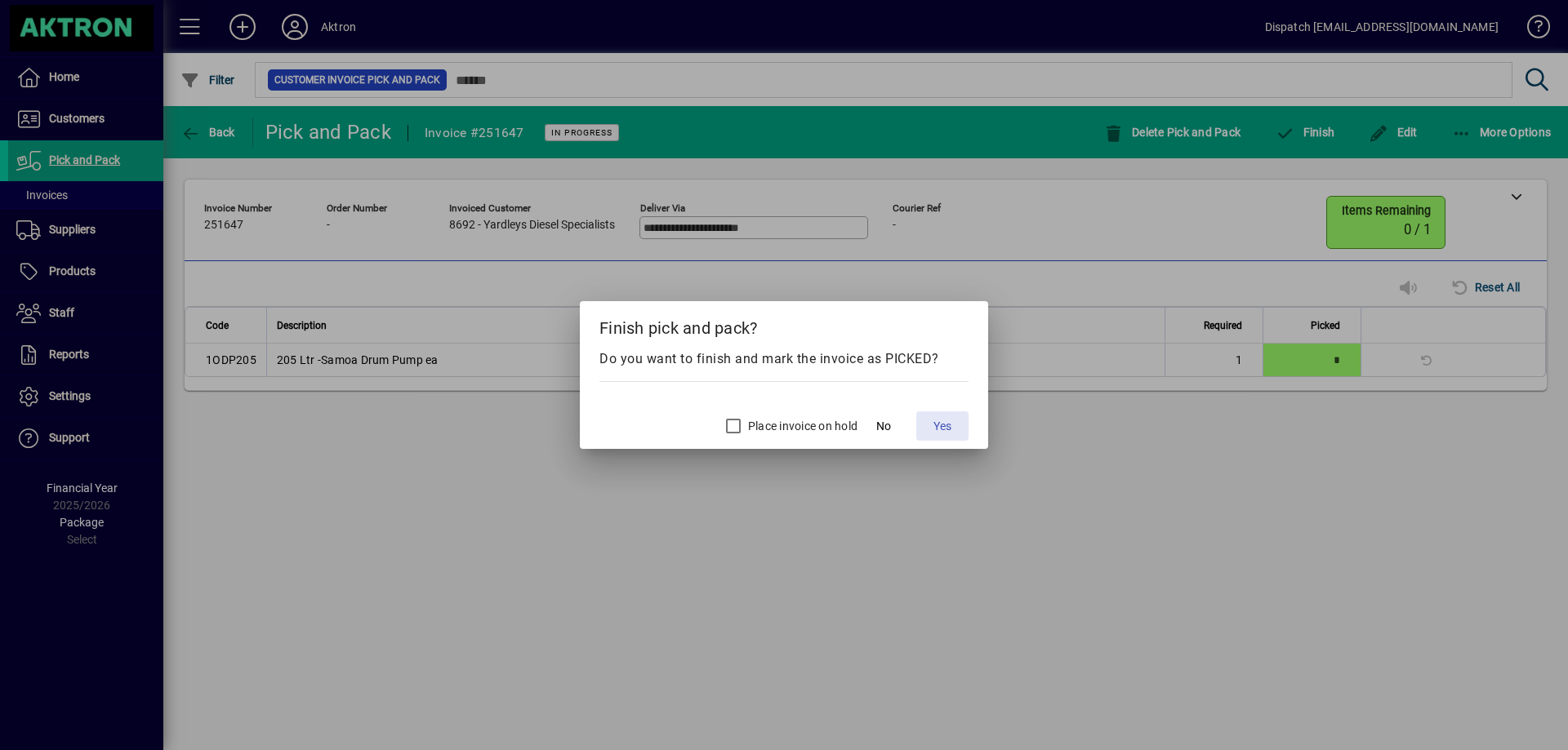
click at [953, 427] on span at bounding box center [942, 426] width 52 height 39
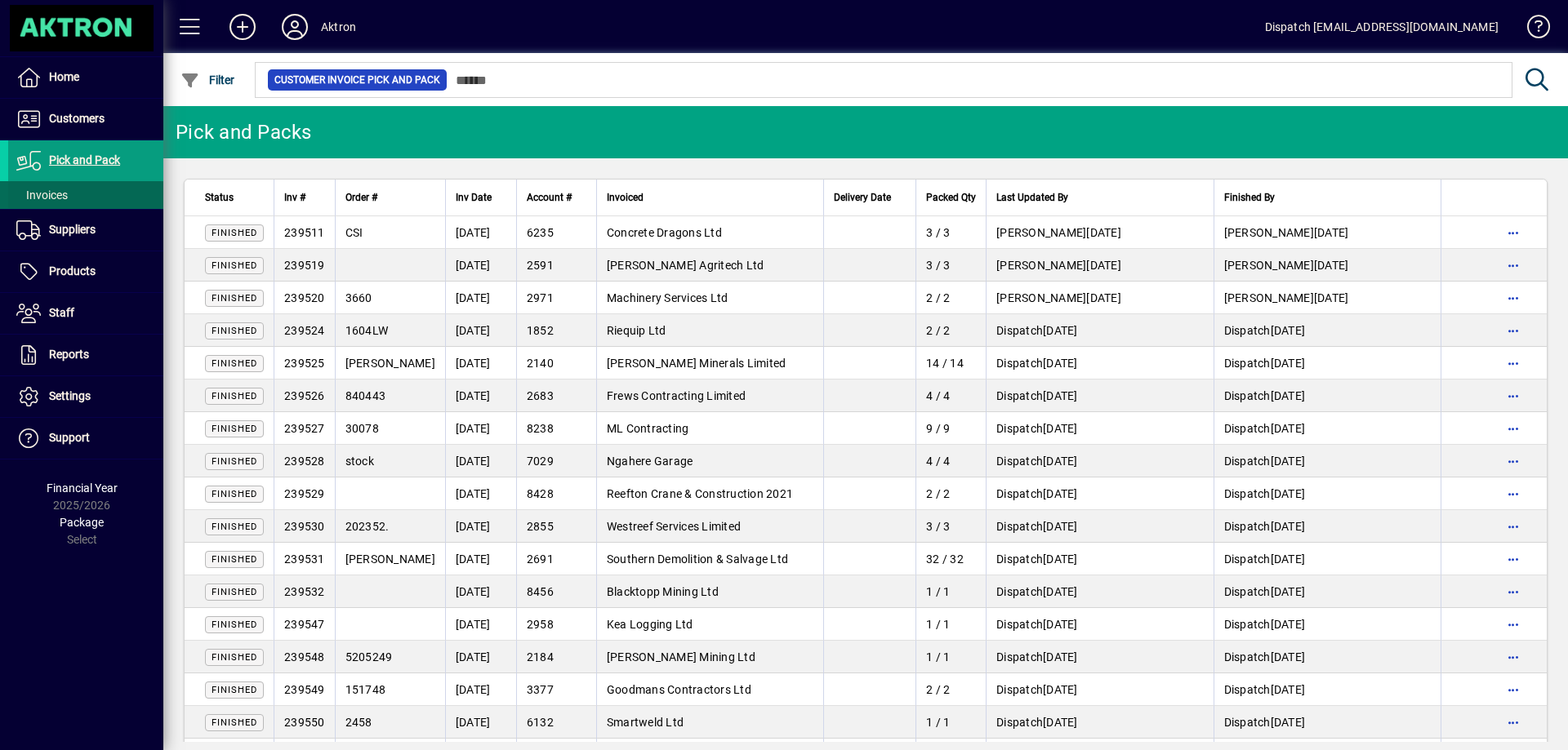
click at [51, 193] on span "Invoices" at bounding box center [42, 195] width 51 height 13
